Goal: Find specific page/section: Find specific page/section

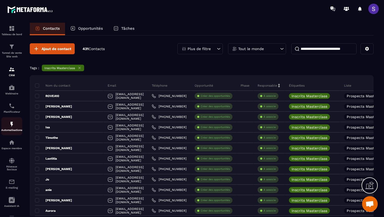
click at [11, 127] on img at bounding box center [12, 124] width 6 height 6
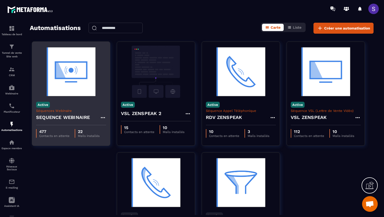
click at [64, 89] on img at bounding box center [71, 72] width 70 height 52
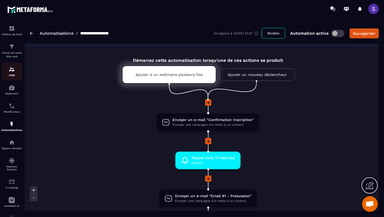
click at [13, 74] on div "CRM" at bounding box center [11, 71] width 21 height 10
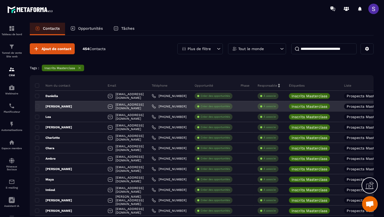
click at [53, 106] on p "[PERSON_NAME]" at bounding box center [53, 106] width 37 height 4
